Goal: Transaction & Acquisition: Purchase product/service

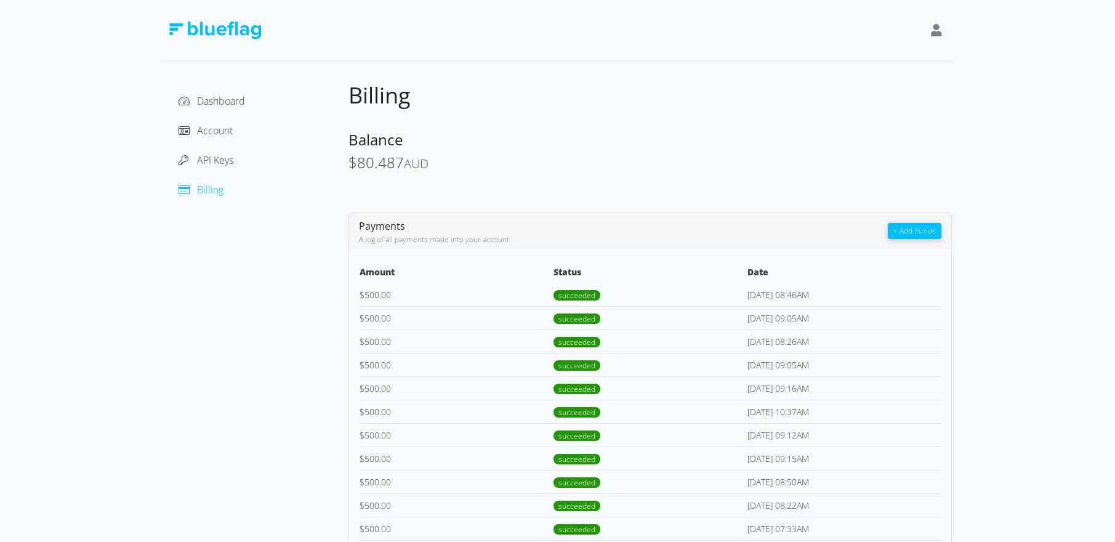
click at [939, 229] on button "+ Add Funds" at bounding box center [914, 231] width 53 height 16
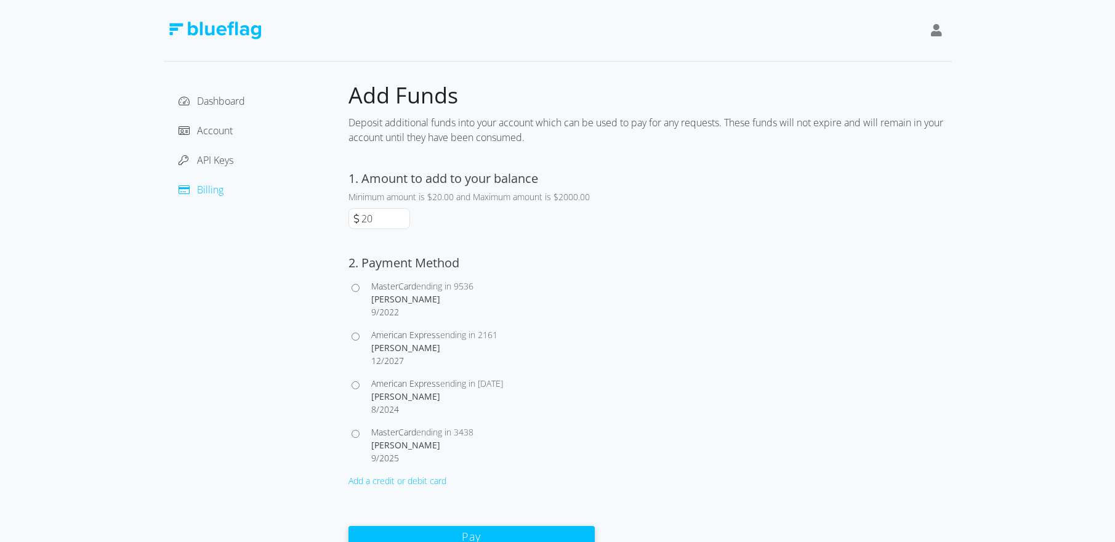
click at [356, 338] on input "American Express ending in [STREET_ADDRESS][PERSON_NAME]" at bounding box center [356, 337] width 8 height 8
radio input "true"
drag, startPoint x: 378, startPoint y: 218, endPoint x: 349, endPoint y: 221, distance: 29.1
click at [349, 221] on div "20" at bounding box center [380, 218] width 62 height 21
type input "500"
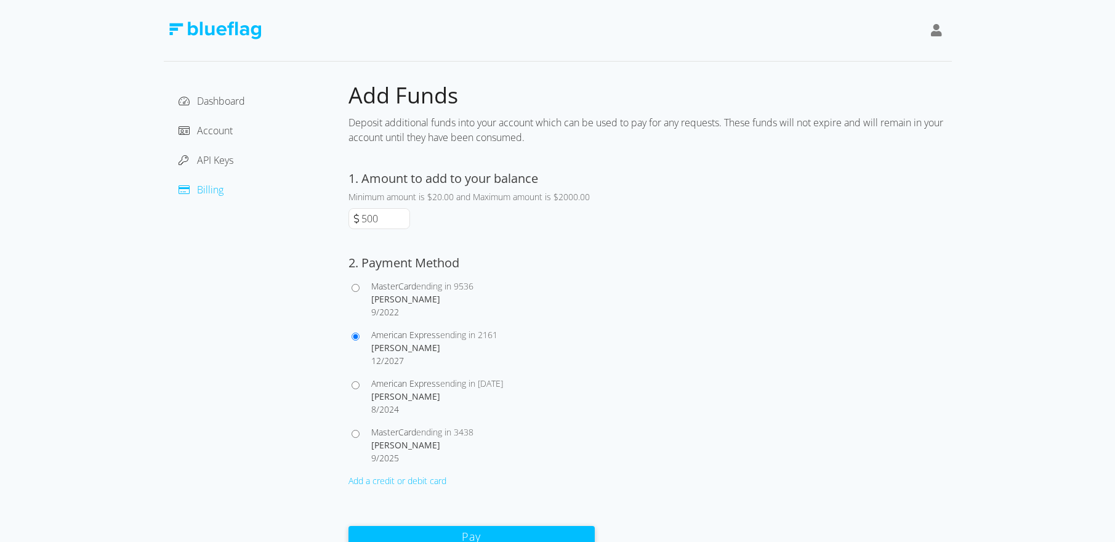
click at [349, 526] on button "Pay" at bounding box center [472, 537] width 246 height 22
